Goal: Task Accomplishment & Management: Use online tool/utility

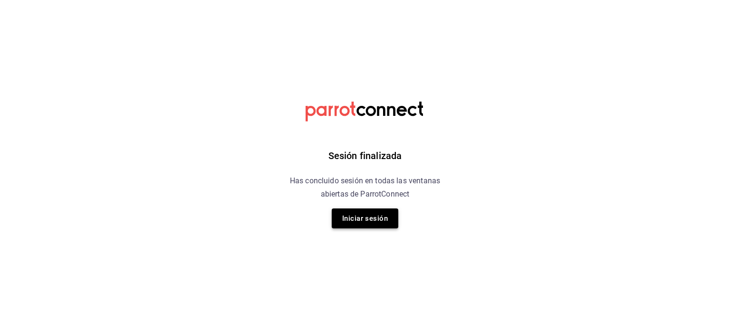
click at [359, 210] on button "Iniciar sesión" at bounding box center [365, 219] width 67 height 20
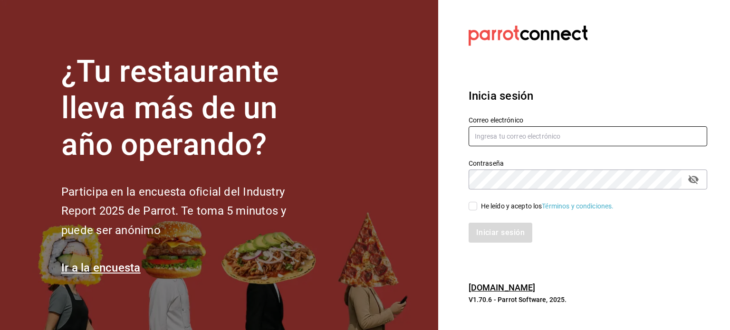
click at [524, 138] on input "text" at bounding box center [588, 136] width 239 height 20
type input "[EMAIL_ADDRESS][DOMAIN_NAME]"
click at [471, 206] on input "He leído y acepto los Términos y condiciones." at bounding box center [473, 206] width 9 height 9
checkbox input "true"
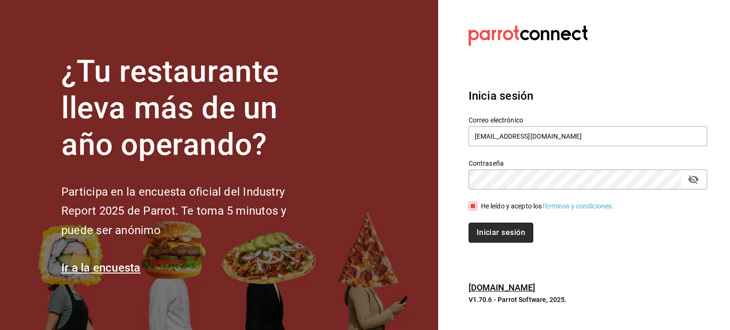
click at [477, 233] on button "Iniciar sesión" at bounding box center [501, 233] width 65 height 20
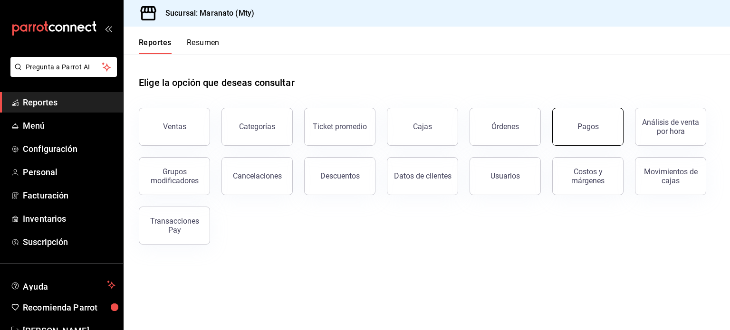
click at [560, 121] on button "Pagos" at bounding box center [587, 127] width 71 height 38
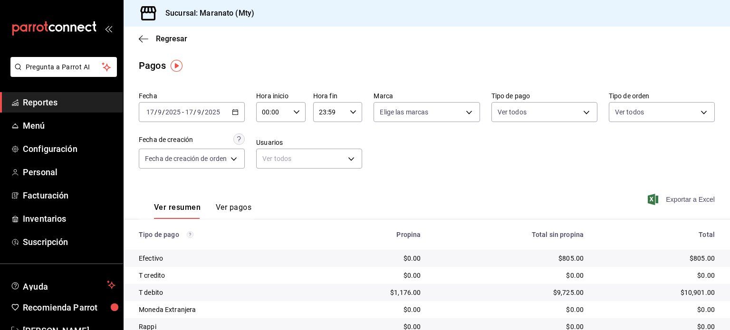
click at [692, 198] on span "Exportar a Excel" at bounding box center [682, 199] width 65 height 11
